Goal: Task Accomplishment & Management: Use online tool/utility

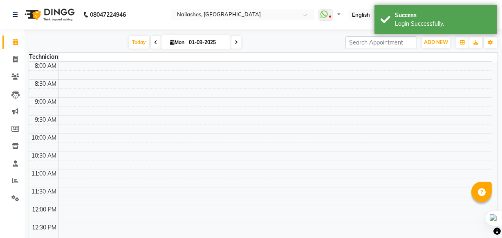
select select "en"
click at [13, 58] on icon at bounding box center [15, 59] width 4 height 6
select select "service"
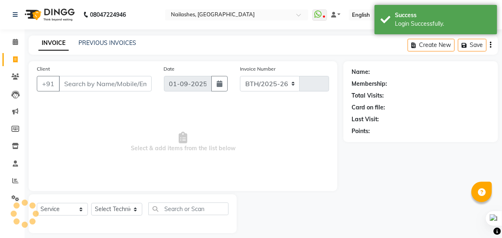
select select "5759"
type input "0813"
click at [78, 83] on input "Client" at bounding box center [105, 84] width 93 height 16
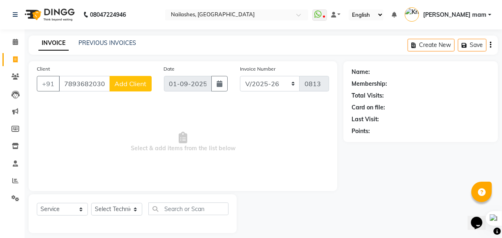
type input "7893682030"
click at [121, 83] on span "Add Client" at bounding box center [131, 84] width 32 height 8
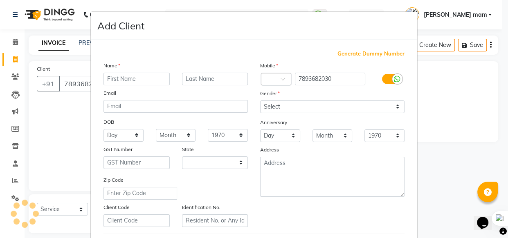
select select "21"
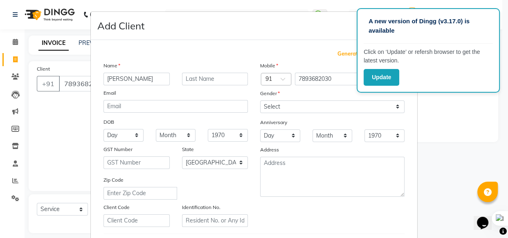
type input "[PERSON_NAME]"
click at [313, 98] on div "Gender" at bounding box center [332, 94] width 157 height 11
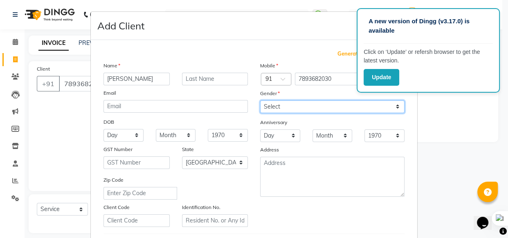
click at [310, 106] on select "Select Male Female Other Prefer Not To Say" at bounding box center [332, 107] width 144 height 13
select select "[DEMOGRAPHIC_DATA]"
click at [260, 101] on select "Select Male Female Other Prefer Not To Say" at bounding box center [332, 107] width 144 height 13
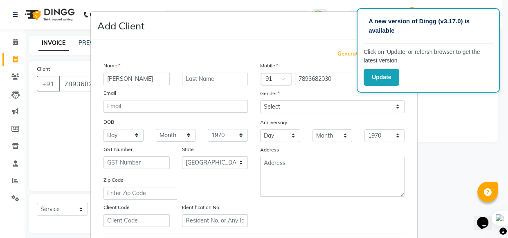
click at [319, 29] on div "Add Client" at bounding box center [254, 26] width 326 height 28
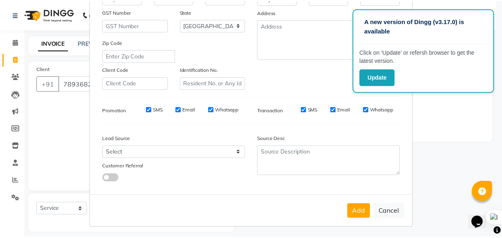
scroll to position [142, 0]
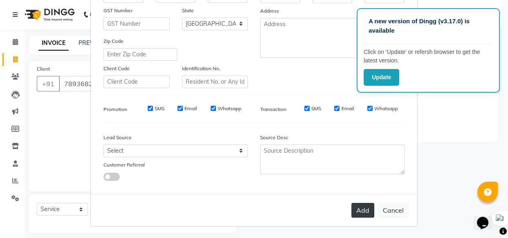
click at [365, 217] on button "Add" at bounding box center [362, 210] width 23 height 15
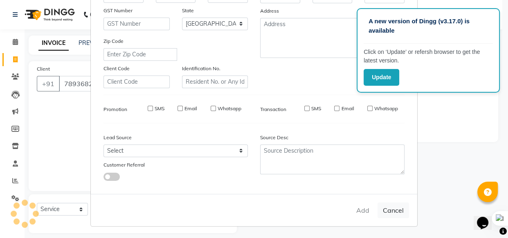
select select
select select "null"
select select
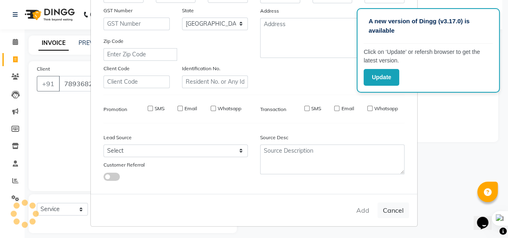
select select
checkbox input "false"
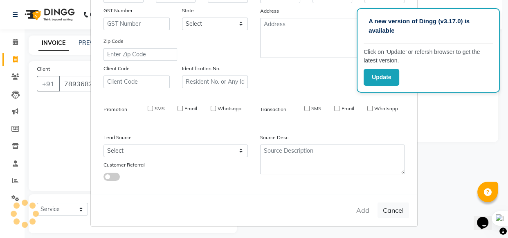
checkbox input "false"
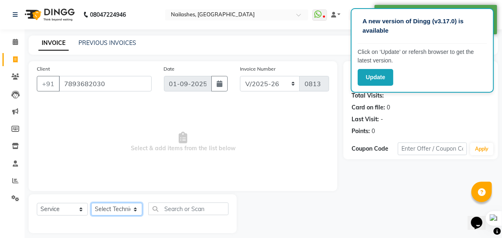
click at [108, 209] on select "Select Technician [PERSON_NAME] [PERSON_NAME] mam [PERSON_NAME] ringya [PERSON_…" at bounding box center [116, 209] width 51 height 13
select select "76516"
click at [91, 203] on select "Select Technician [PERSON_NAME] [PERSON_NAME] mam [PERSON_NAME] ringya [PERSON_…" at bounding box center [116, 209] width 51 height 13
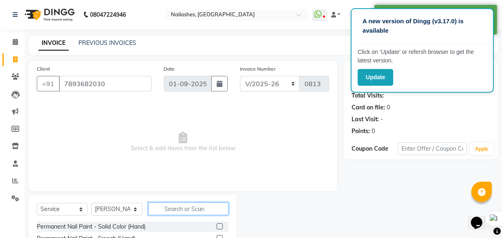
click at [182, 206] on input "text" at bounding box center [188, 209] width 80 height 13
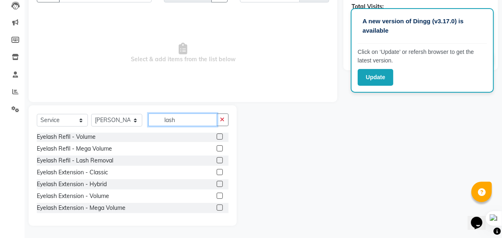
scroll to position [37, 0]
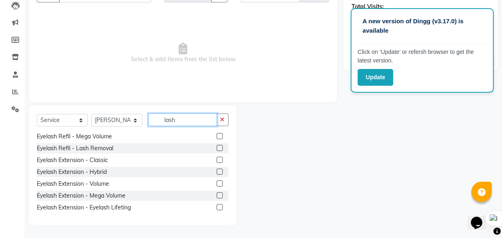
type input "lash"
click at [209, 148] on div "Eyelash Refil - Lash Removal" at bounding box center [133, 149] width 192 height 10
click at [217, 146] on label at bounding box center [220, 148] width 6 height 6
click at [217, 146] on input "checkbox" at bounding box center [219, 148] width 5 height 5
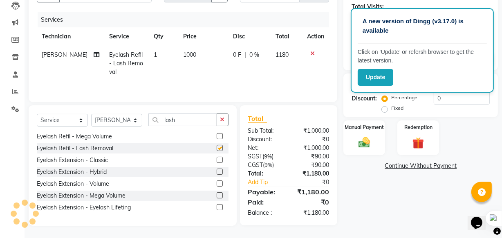
checkbox input "false"
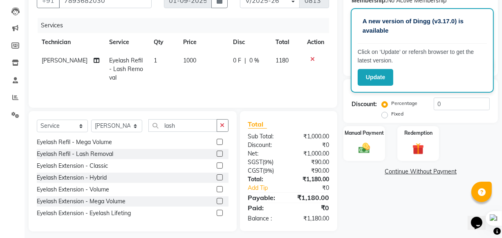
scroll to position [90, 0]
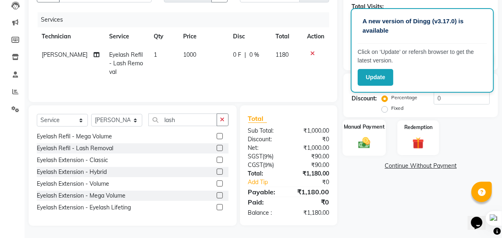
click at [368, 146] on img at bounding box center [365, 143] width 20 height 14
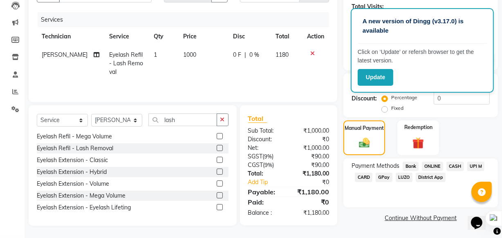
click at [476, 167] on span "UPI M" at bounding box center [477, 166] width 18 height 9
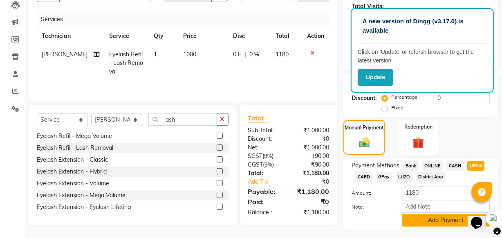
click at [455, 217] on button "Add Payment" at bounding box center [446, 220] width 88 height 13
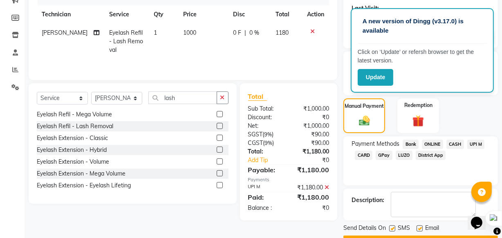
scroll to position [133, 0]
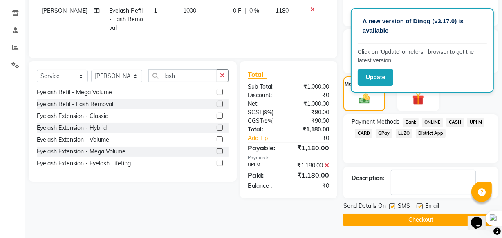
click at [446, 220] on button "Checkout" at bounding box center [421, 220] width 155 height 13
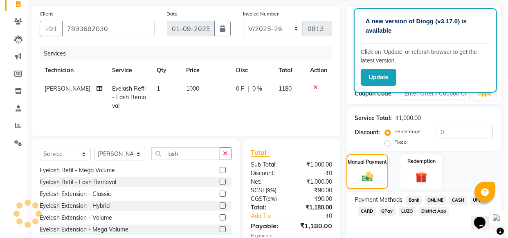
scroll to position [0, 0]
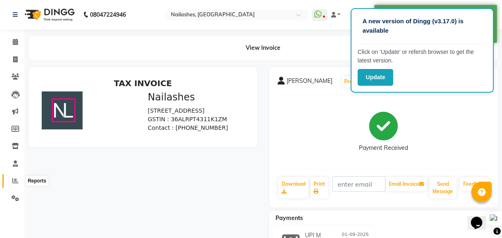
click at [17, 177] on span at bounding box center [15, 181] width 14 height 9
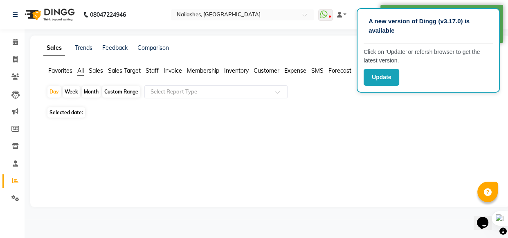
drag, startPoint x: 401, startPoint y: 135, endPoint x: 467, endPoint y: 66, distance: 94.9
click at [406, 130] on div "Sales Trends Feedback Comparison Generate Report Favorites All Sales Sales Targ…" at bounding box center [270, 122] width 480 height 172
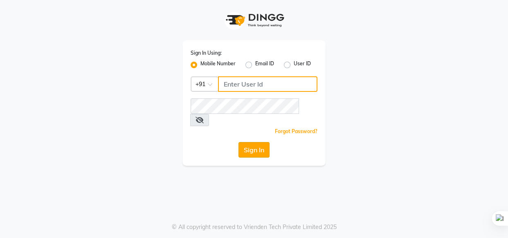
type input "6309731010"
click at [264, 142] on button "Sign In" at bounding box center [253, 150] width 31 height 16
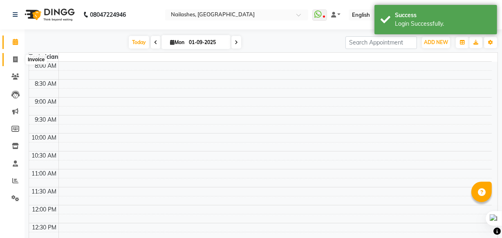
click at [13, 57] on icon at bounding box center [15, 59] width 4 height 6
select select "service"
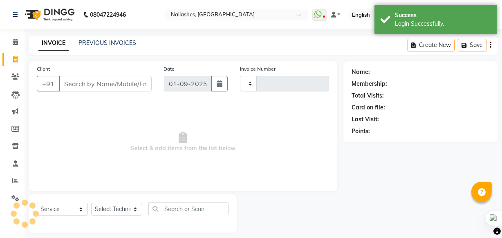
type input "0814"
select select "5759"
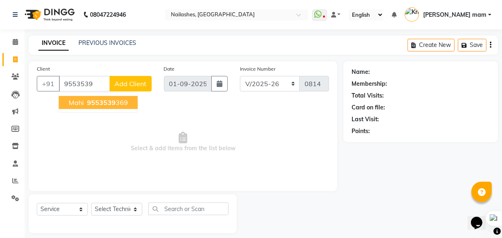
click at [123, 102] on ngb-highlight "9553539 369" at bounding box center [106, 103] width 43 height 8
type input "9553539369"
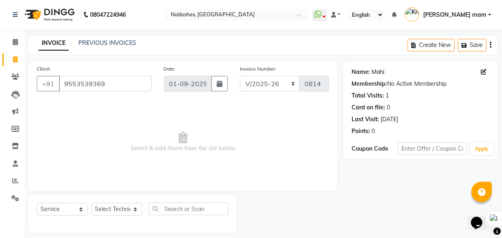
click at [379, 72] on link "Mahi" at bounding box center [378, 72] width 13 height 9
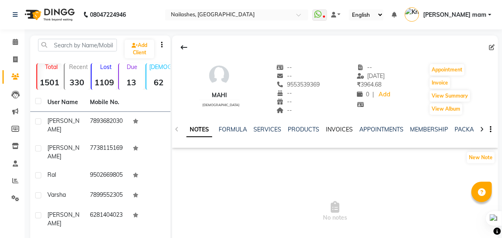
click at [338, 131] on link "INVOICES" at bounding box center [339, 129] width 27 height 7
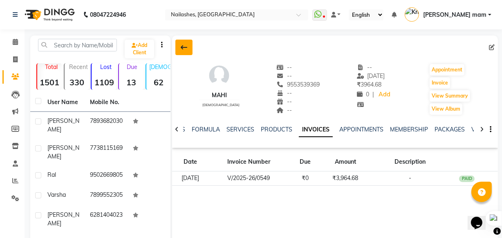
click at [188, 47] on button at bounding box center [183, 48] width 17 height 16
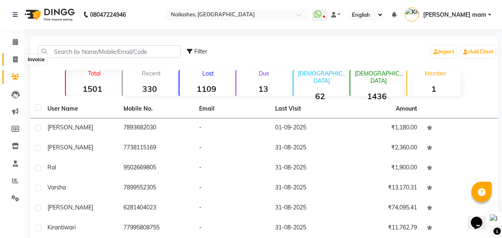
click at [13, 57] on icon at bounding box center [15, 59] width 4 height 6
select select "service"
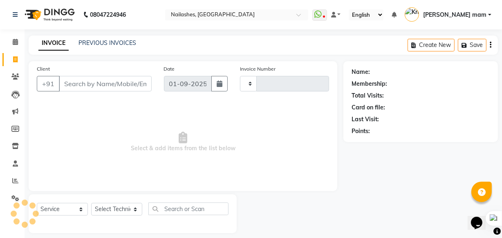
scroll to position [8, 0]
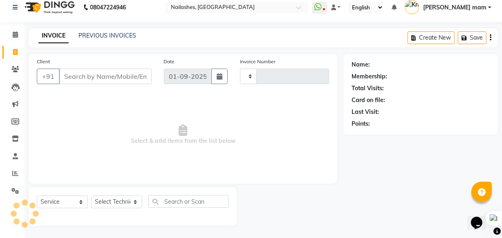
type input "0814"
select select "5759"
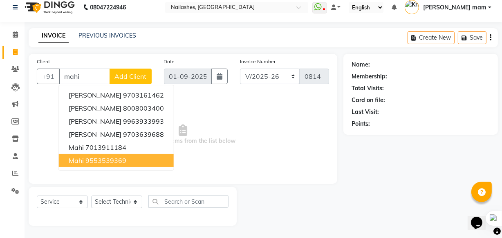
click at [94, 164] on ngb-highlight "9553539369" at bounding box center [105, 161] width 41 height 8
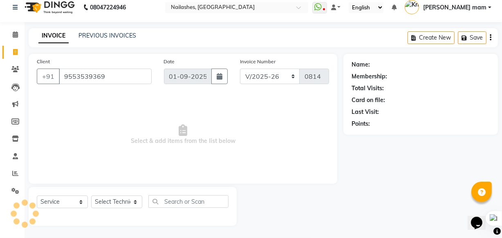
type input "9553539369"
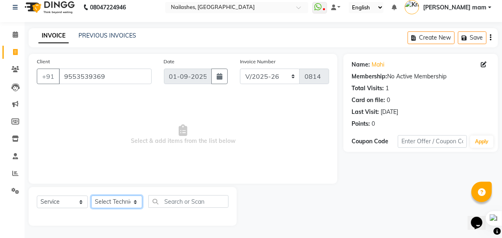
click at [124, 202] on select "Select Technician [PERSON_NAME] [PERSON_NAME] mam [PERSON_NAME] ringya [PERSON_…" at bounding box center [116, 202] width 51 height 13
select select "76516"
click at [91, 196] on select "Select Technician [PERSON_NAME] [PERSON_NAME] mam [PERSON_NAME] ringya [PERSON_…" at bounding box center [116, 202] width 51 height 13
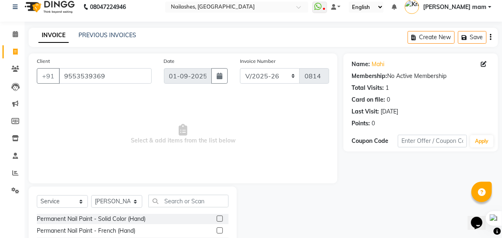
click at [217, 218] on label at bounding box center [220, 219] width 6 height 6
click at [217, 218] on input "checkbox" at bounding box center [219, 219] width 5 height 5
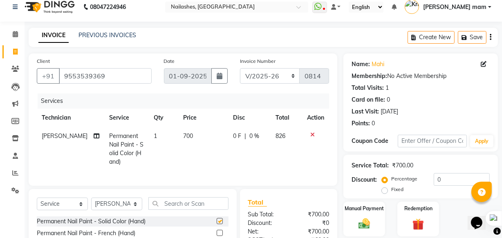
checkbox input "false"
click at [121, 211] on select "Select Technician [PERSON_NAME] [PERSON_NAME] mam [PERSON_NAME] ringya [PERSON_…" at bounding box center [116, 204] width 51 height 13
select select "71408"
click at [91, 204] on select "Select Technician [PERSON_NAME] [PERSON_NAME] mam [PERSON_NAME] ringya [PERSON_…" at bounding box center [116, 204] width 51 height 13
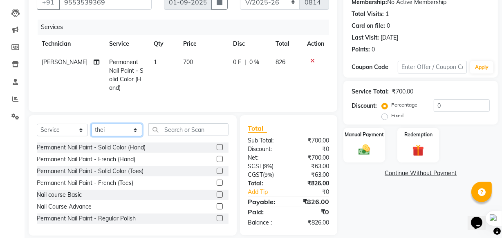
scroll to position [82, 0]
click at [217, 174] on label at bounding box center [220, 171] width 6 height 6
click at [217, 174] on input "checkbox" at bounding box center [219, 171] width 5 height 5
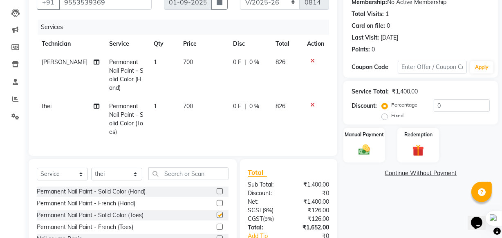
checkbox input "false"
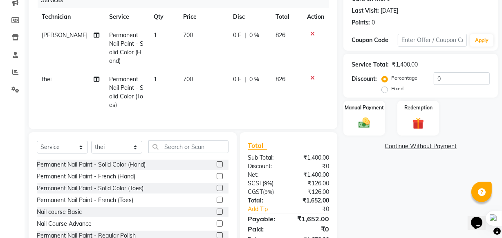
scroll to position [142, 0]
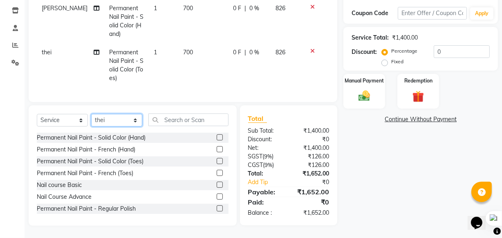
click at [131, 123] on select "Select Technician [PERSON_NAME] [PERSON_NAME] mam [PERSON_NAME] ringya [PERSON_…" at bounding box center [116, 120] width 51 height 13
select select "86312"
click at [91, 114] on select "Select Technician [PERSON_NAME] [PERSON_NAME] mam [PERSON_NAME] ringya [PERSON_…" at bounding box center [116, 120] width 51 height 13
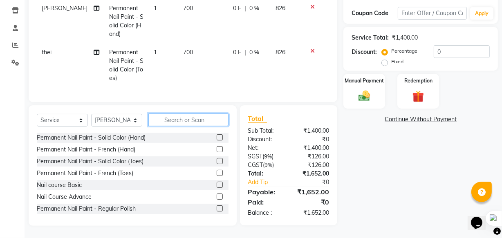
click at [188, 124] on input "text" at bounding box center [188, 120] width 80 height 13
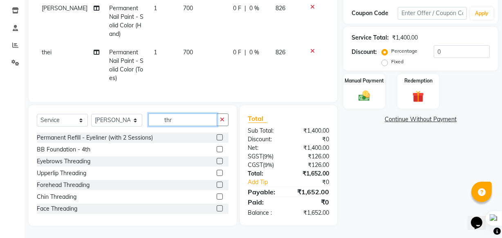
scroll to position [141, 0]
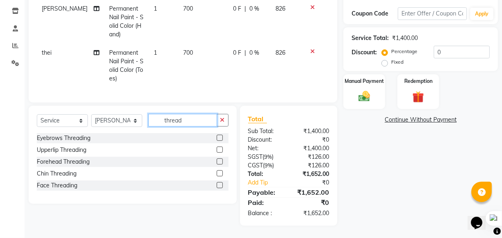
type input "thread"
click at [218, 136] on label at bounding box center [220, 138] width 6 height 6
click at [218, 136] on input "checkbox" at bounding box center [219, 138] width 5 height 5
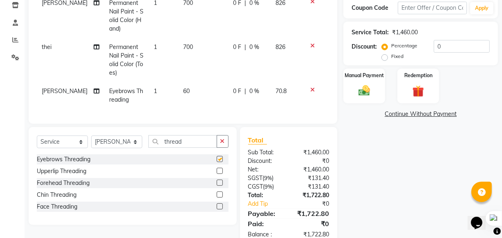
checkbox input "false"
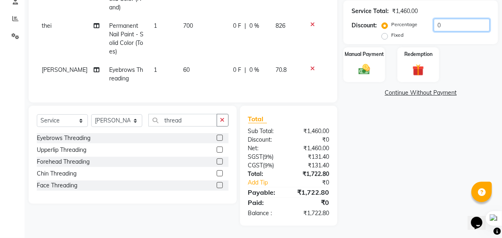
click at [470, 19] on input "0" at bounding box center [462, 25] width 56 height 13
type input "1"
type input "2"
type input "1.32"
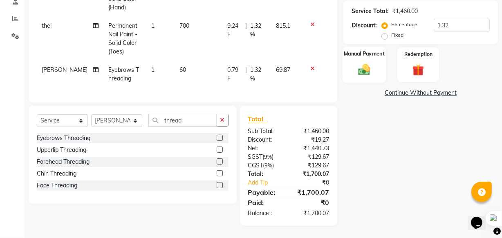
click at [365, 63] on img at bounding box center [365, 70] width 20 height 14
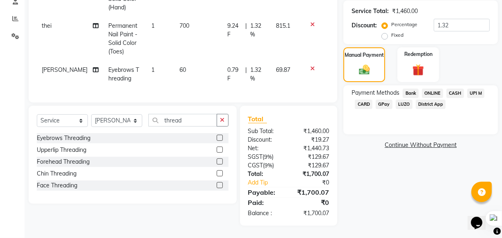
click at [369, 100] on span "CARD" at bounding box center [364, 104] width 18 height 9
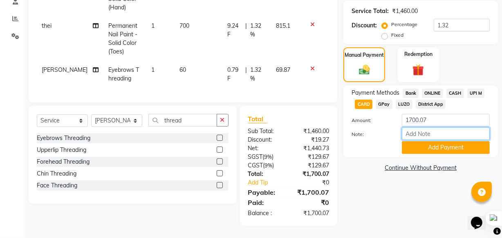
click at [439, 134] on input "Note:" at bounding box center [446, 134] width 88 height 13
click at [432, 146] on button "Add Payment" at bounding box center [446, 148] width 88 height 13
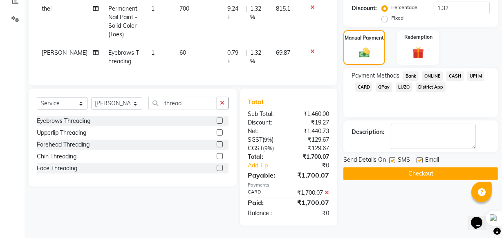
scroll to position [185, 0]
click at [446, 172] on button "Checkout" at bounding box center [421, 174] width 155 height 13
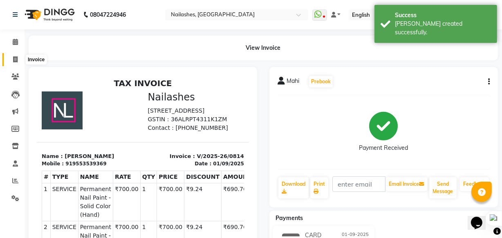
click at [20, 60] on span at bounding box center [15, 59] width 14 height 9
select select "service"
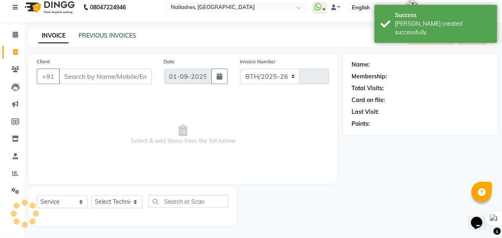
select select "5759"
type input "0815"
